Goal: Browse casually: Explore the website without a specific task or goal

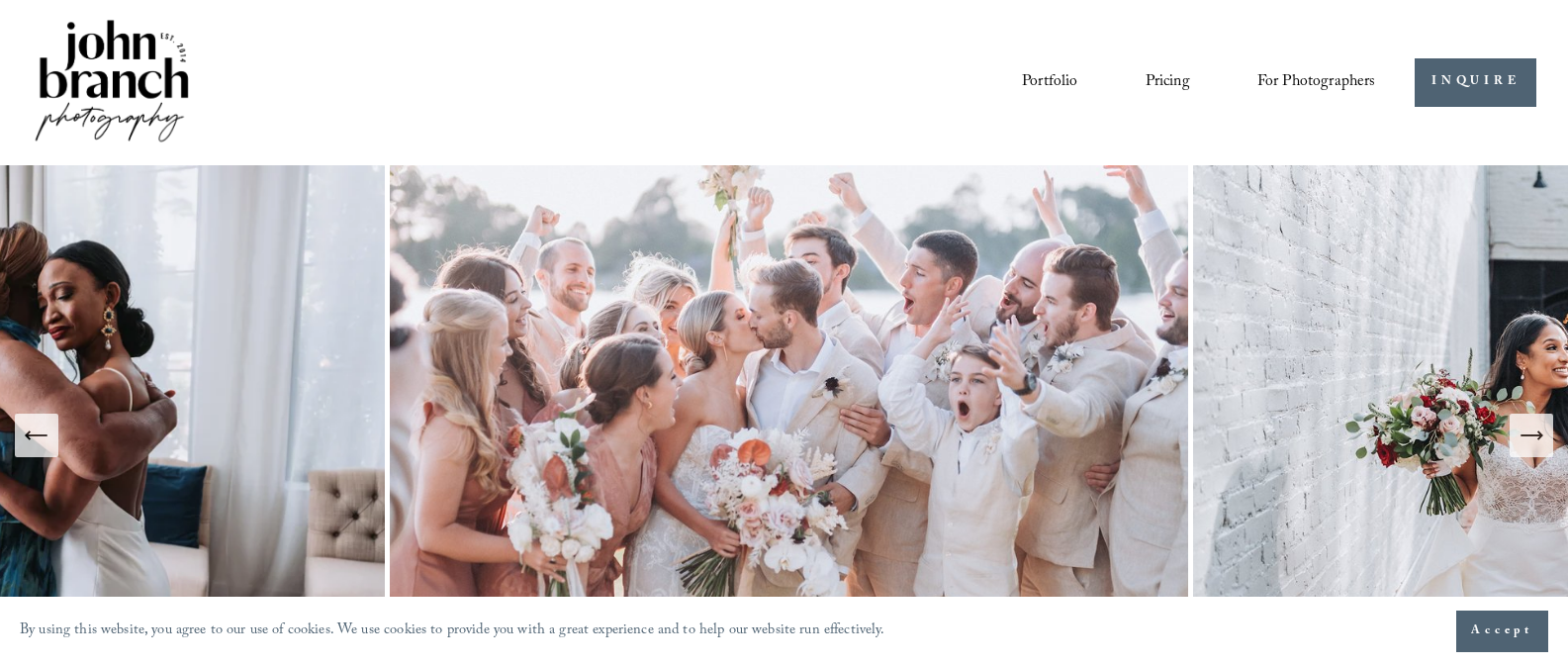
click at [1057, 82] on link "Portfolio" at bounding box center [1049, 82] width 55 height 34
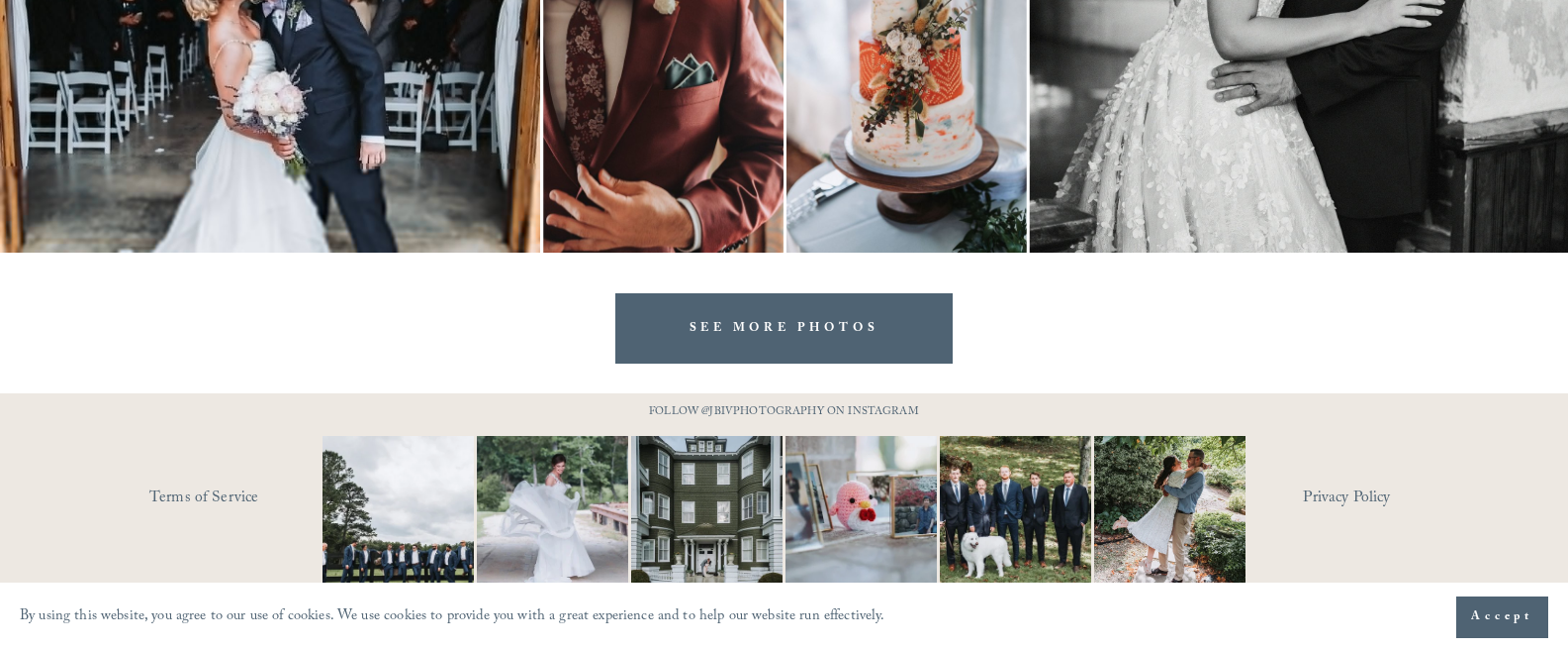
scroll to position [6297, 0]
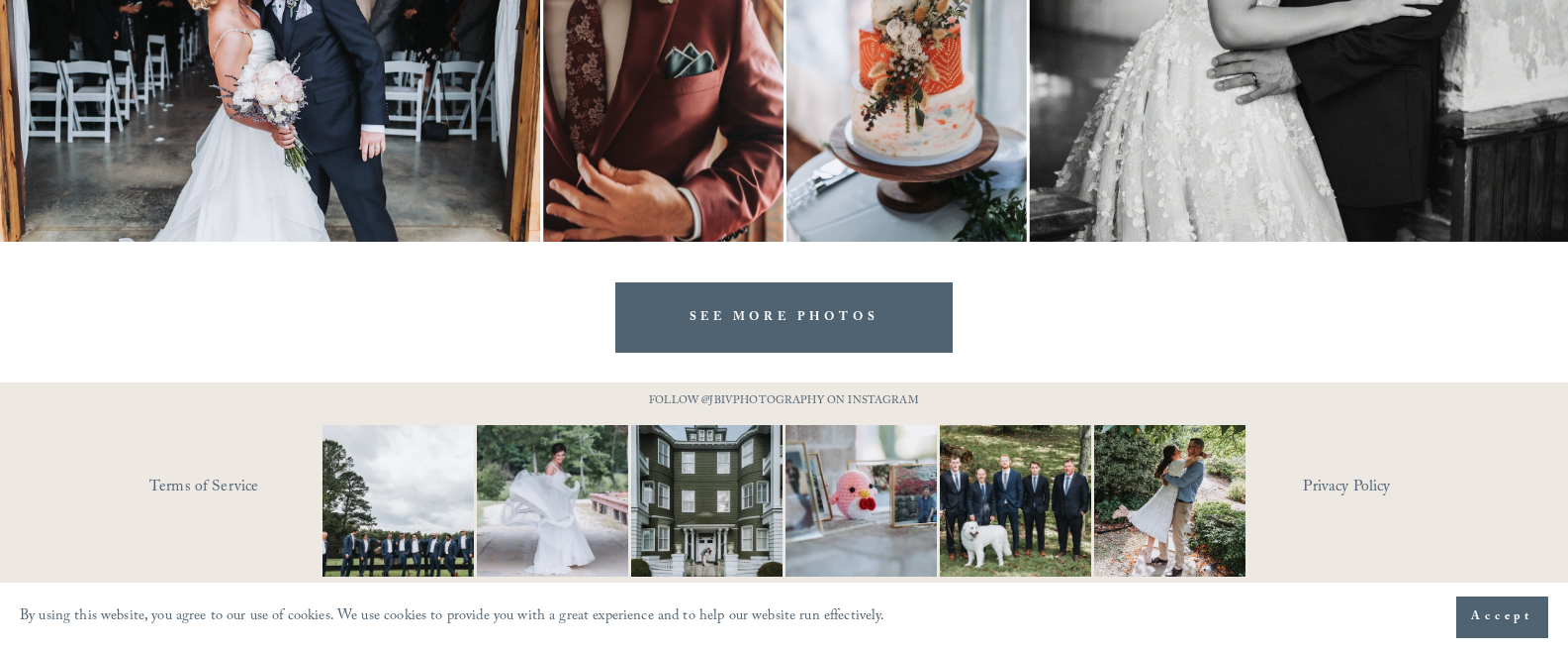
click at [741, 312] on link "SEE MORE PHOTOS" at bounding box center [784, 317] width 339 height 70
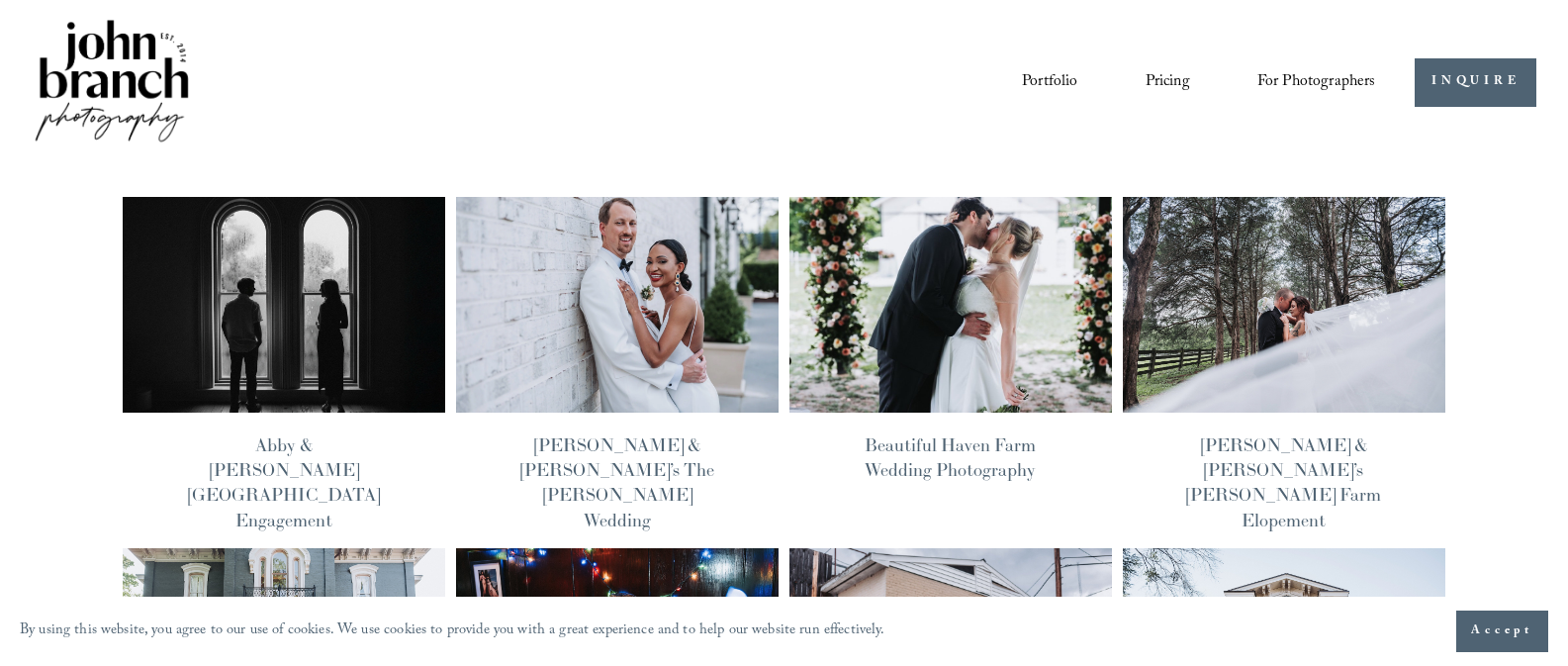
click at [380, 298] on img at bounding box center [285, 305] width 326 height 218
click at [980, 299] on img at bounding box center [950, 305] width 326 height 218
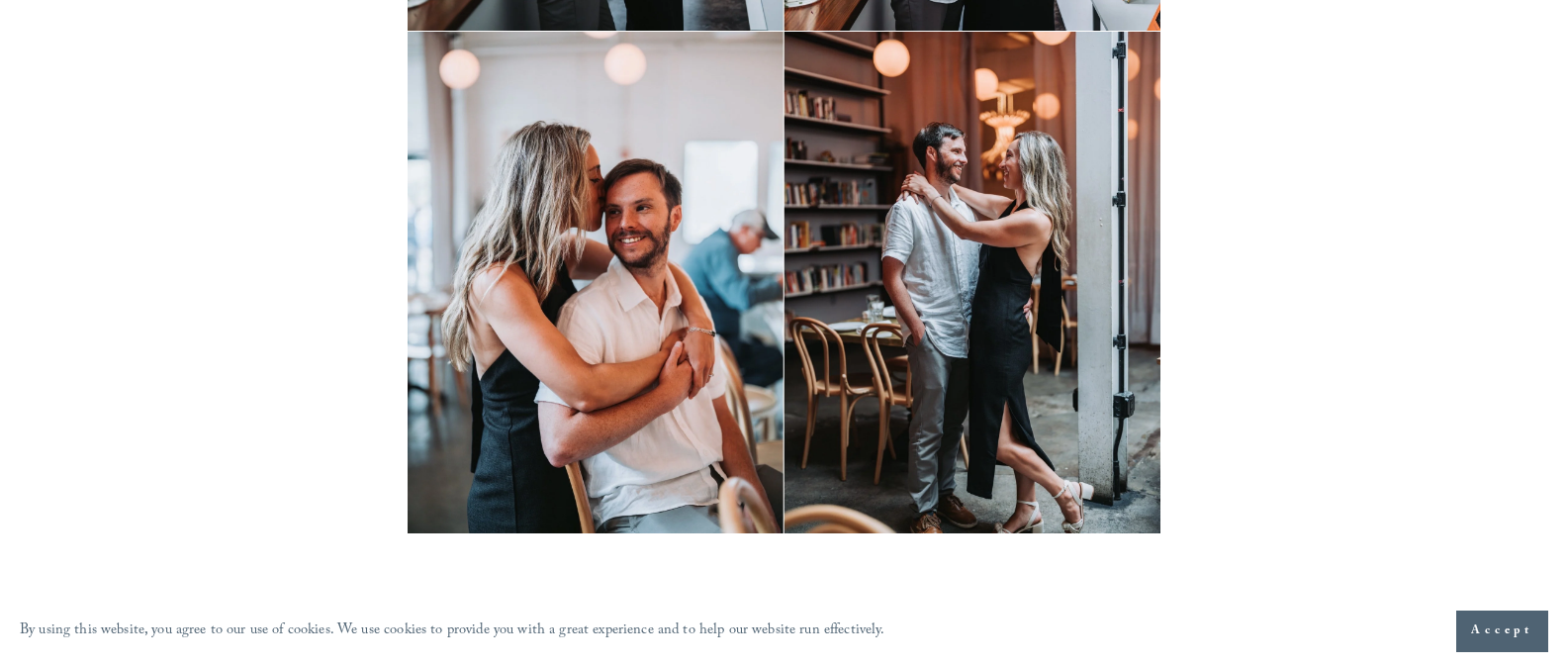
scroll to position [10474, 0]
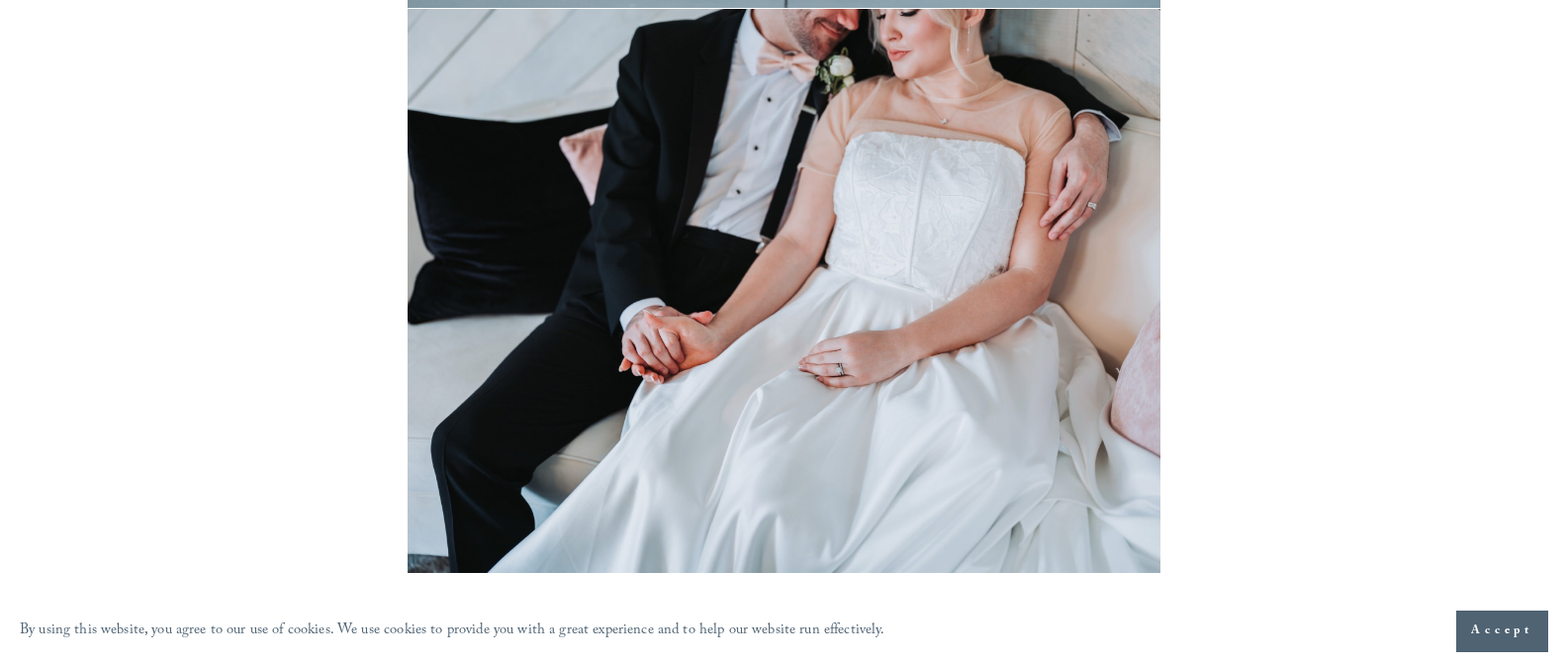
scroll to position [12324, 0]
